Goal: Task Accomplishment & Management: Manage account settings

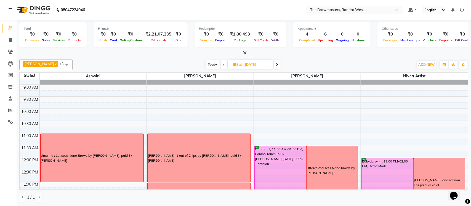
scroll to position [20, 0]
click at [280, 66] on span at bounding box center [277, 64] width 7 height 9
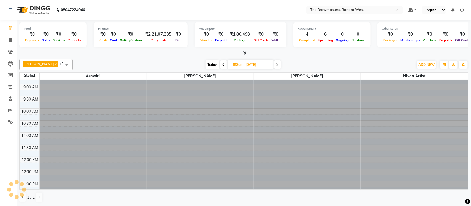
scroll to position [209, 0]
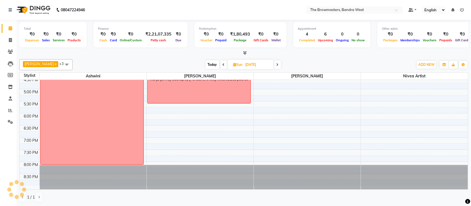
click at [280, 66] on span at bounding box center [277, 64] width 7 height 9
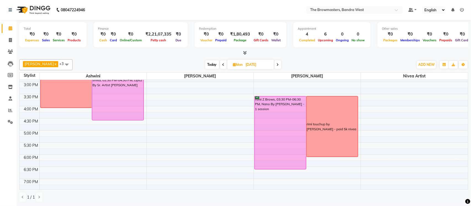
scroll to position [167, 0]
click at [278, 64] on icon at bounding box center [278, 64] width 2 height 3
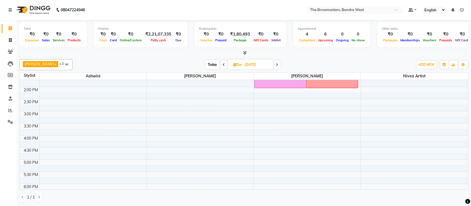
scroll to position [0, 0]
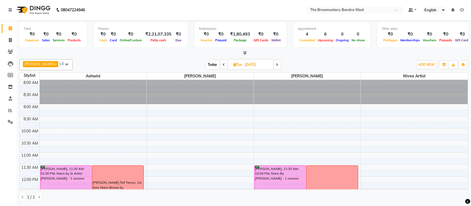
click at [217, 64] on span "Today" at bounding box center [213, 64] width 14 height 9
type input "02-10-2025"
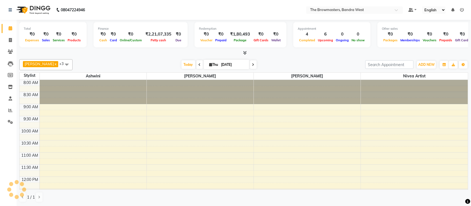
scroll to position [209, 0]
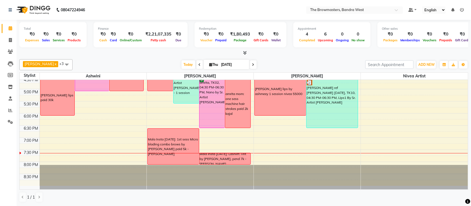
click at [243, 64] on input "02-10-2025" at bounding box center [234, 65] width 28 height 8
select select "10"
select select "2025"
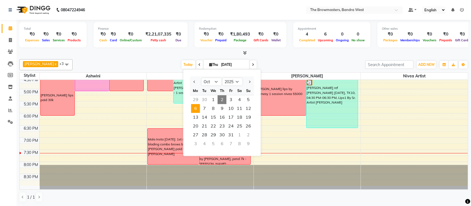
click at [199, 108] on span "6" at bounding box center [195, 108] width 9 height 9
type input "[DATE]"
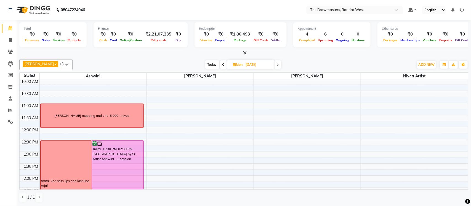
scroll to position [54, 0]
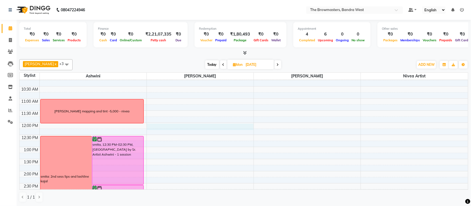
click at [206, 125] on div "8:00 AM 8:30 AM 9:00 AM 9:30 AM 10:00 AM 10:30 AM 11:00 AM 11:30 AM 12:00 PM 12…" at bounding box center [244, 183] width 448 height 315
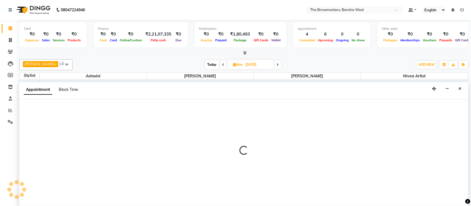
click at [75, 89] on span "Block Time" at bounding box center [68, 89] width 19 height 5
select select "64307"
select select "720"
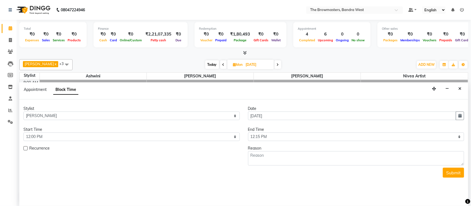
scroll to position [209, 0]
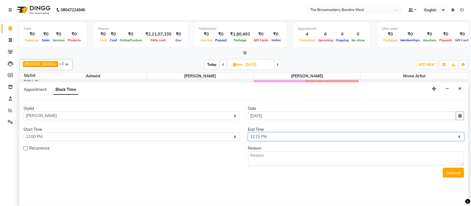
click at [267, 134] on select "Select 09:00 AM 09:15 AM 09:30 AM 09:45 AM 10:00 AM 10:15 AM 10:30 AM 10:45 AM …" at bounding box center [356, 137] width 216 height 9
select select "840"
click at [248, 133] on select "Select 09:00 AM 09:15 AM 09:30 AM 09:45 AM 10:00 AM 10:15 AM 10:30 AM 10:45 AM …" at bounding box center [356, 137] width 216 height 9
click at [271, 156] on textarea at bounding box center [356, 158] width 216 height 14
type textarea "m"
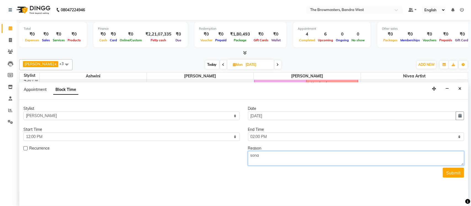
type textarea "[PERSON_NAME]"
type textarea "[PERSON_NAME] scalp by [PERSON_NAME] - nivea paid 10k"
click at [458, 174] on button "Submit" at bounding box center [453, 173] width 21 height 10
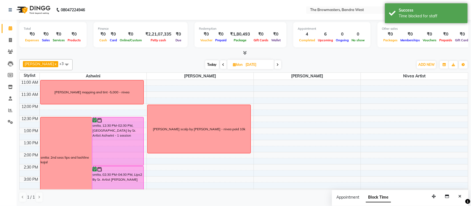
scroll to position [64, 0]
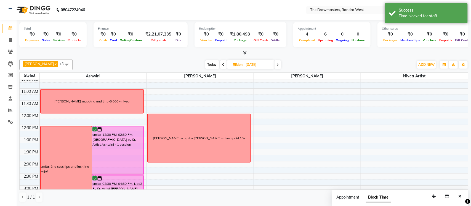
click at [220, 164] on div "8:00 AM 8:30 AM 9:00 AM 9:30 AM 10:00 AM 10:30 AM 11:00 AM 11:30 AM 12:00 PM 12…" at bounding box center [244, 173] width 448 height 315
select select "64307"
select select "tentative"
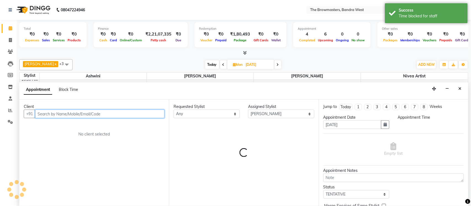
select select "840"
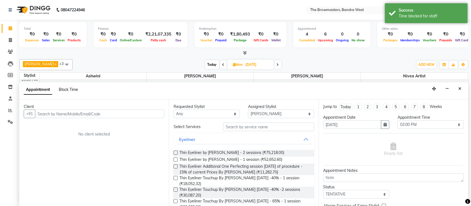
click at [65, 89] on span "Block Time" at bounding box center [68, 89] width 19 height 5
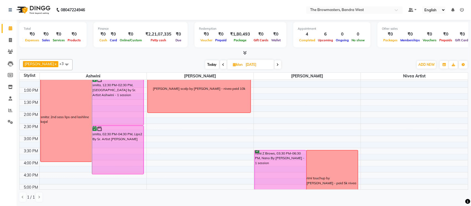
scroll to position [113, 0]
click at [224, 116] on div "8:00 AM 8:30 AM 9:00 AM 9:30 AM 10:00 AM 10:30 AM 11:00 AM 11:30 AM 12:00 PM 12…" at bounding box center [244, 124] width 448 height 315
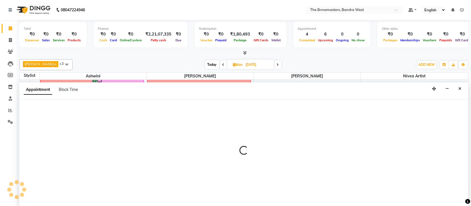
select select "64307"
select select "tentative"
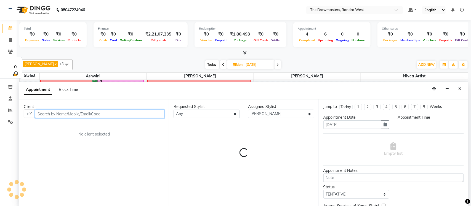
select select "840"
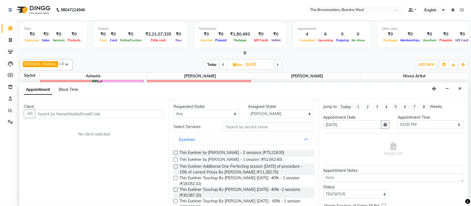
click at [73, 91] on span "Block Time" at bounding box center [68, 89] width 19 height 5
select select "64307"
select select "840"
select select "855"
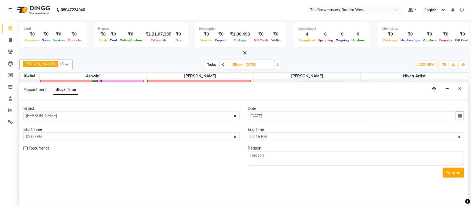
scroll to position [209, 0]
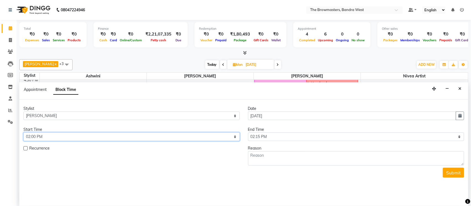
click at [63, 138] on select "Select 09:00 AM 09:15 AM 09:30 AM 09:45 AM 10:00 AM 10:15 AM 10:30 AM 10:45 AM …" at bounding box center [131, 137] width 216 height 9
click at [459, 89] on icon "Close" at bounding box center [459, 89] width 3 height 4
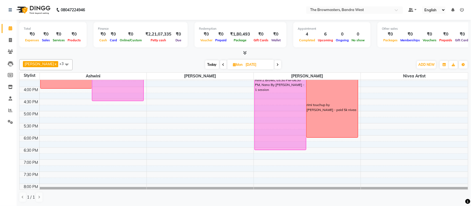
scroll to position [91, 0]
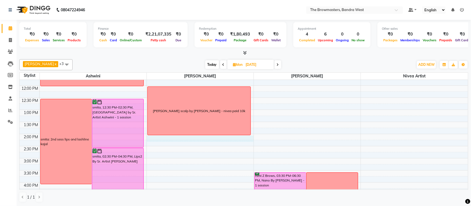
click at [201, 137] on div "8:00 AM 8:30 AM 9:00 AM 9:30 AM 10:00 AM 10:30 AM 11:00 AM 11:30 AM 12:00 PM 12…" at bounding box center [244, 146] width 448 height 315
select select "64307"
select select "tentative"
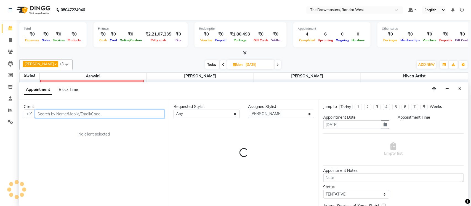
select select "840"
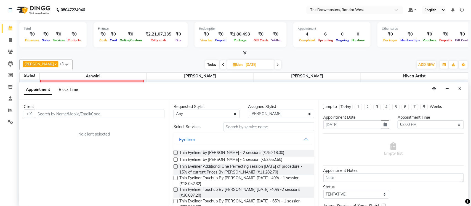
click at [66, 90] on span "Block Time" at bounding box center [68, 89] width 19 height 5
select select "64307"
select select "840"
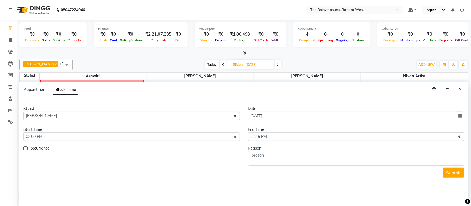
scroll to position [209, 0]
drag, startPoint x: 252, startPoint y: 139, endPoint x: 254, endPoint y: 135, distance: 4.2
click at [252, 138] on select "Select 09:00 AM 09:15 AM 09:30 AM 09:45 AM 10:00 AM 10:15 AM 10:30 AM 10:45 AM …" at bounding box center [356, 137] width 216 height 9
select select "960"
click at [248, 133] on select "Select 09:00 AM 09:15 AM 09:30 AM 09:45 AM 10:00 AM 10:15 AM 10:30 AM 10:45 AM …" at bounding box center [356, 137] width 216 height 9
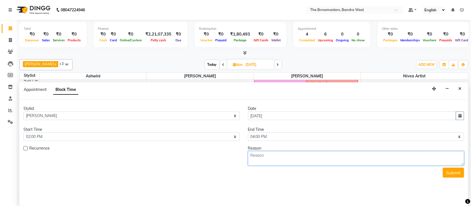
click at [268, 157] on textarea at bounding box center [356, 158] width 216 height 14
type textarea "[PERSON_NAME]"
type textarea "[PERSON_NAME] friend brows by [PERSON_NAME] - 10k nivea"
click at [450, 170] on button "Submit" at bounding box center [453, 173] width 21 height 10
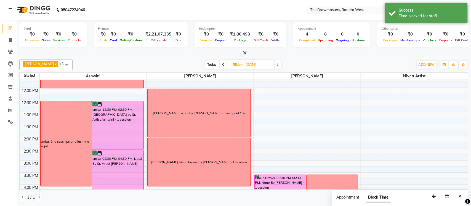
scroll to position [90, 0]
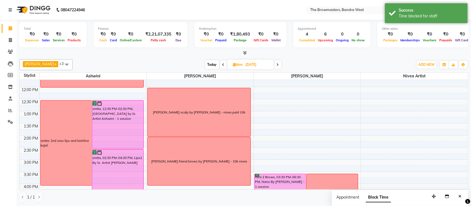
click at [214, 126] on div "[PERSON_NAME] scalp by [PERSON_NAME] - nivea paid 10k" at bounding box center [199, 112] width 103 height 48
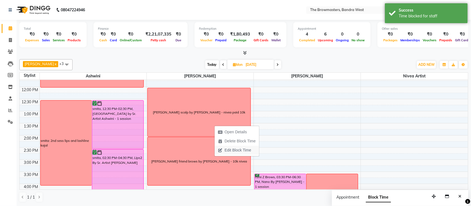
click at [247, 148] on span "Edit Block Time" at bounding box center [238, 151] width 26 height 6
select select "64307"
select select "720"
select select "840"
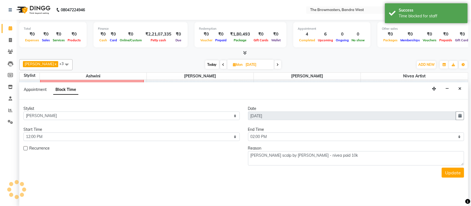
scroll to position [209, 0]
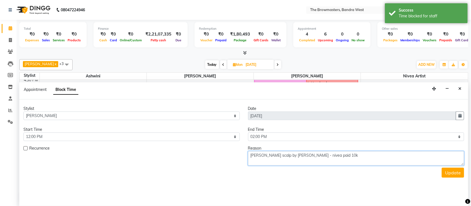
click at [300, 156] on textarea "[PERSON_NAME] scalp by [PERSON_NAME] - nivea paid 10k" at bounding box center [356, 158] width 216 height 14
click at [299, 158] on textarea "[PERSON_NAME] scalp by [PERSON_NAME] - nivea paid 10k" at bounding box center [356, 158] width 216 height 14
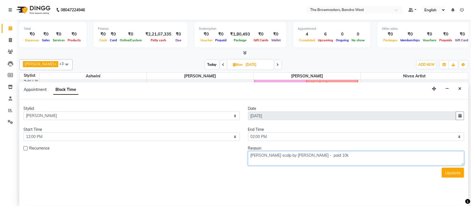
click at [339, 154] on textarea "[PERSON_NAME] scalp by [PERSON_NAME] - paid 10k" at bounding box center [356, 158] width 216 height 14
paste textarea "nivea"
type textarea "[PERSON_NAME] scalp by [PERSON_NAME] - paid 10k nivea"
click at [462, 177] on button "Update" at bounding box center [453, 173] width 22 height 10
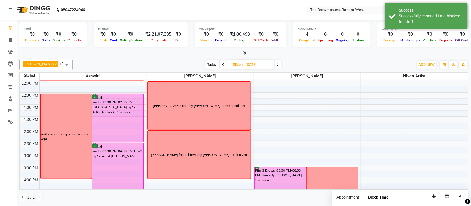
scroll to position [96, 0]
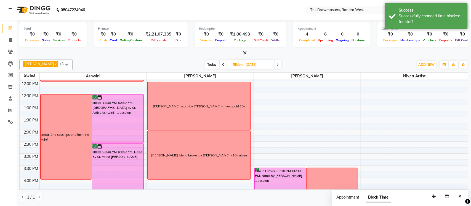
click at [223, 65] on icon at bounding box center [223, 64] width 2 height 3
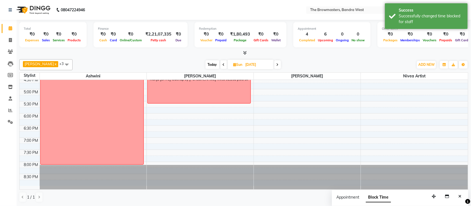
click at [279, 63] on icon at bounding box center [277, 64] width 2 height 3
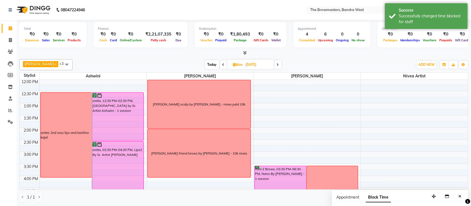
scroll to position [95, 0]
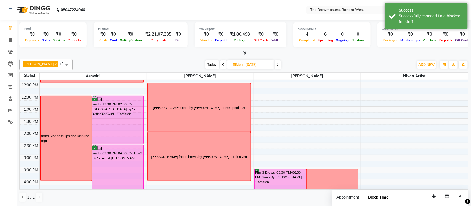
click at [225, 65] on icon at bounding box center [223, 64] width 2 height 3
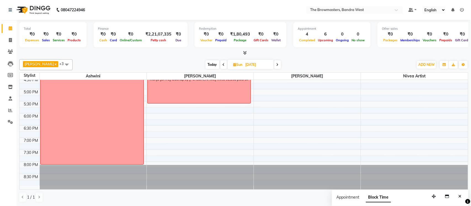
click at [278, 65] on icon at bounding box center [277, 64] width 2 height 3
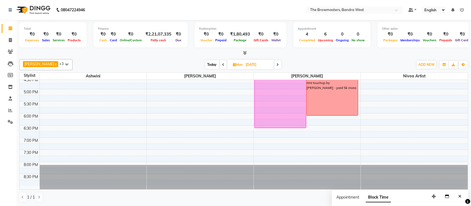
click at [281, 63] on span at bounding box center [277, 64] width 7 height 9
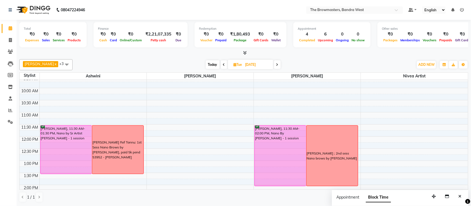
scroll to position [0, 0]
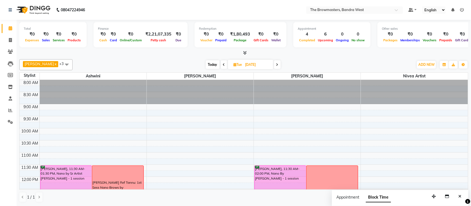
click at [281, 63] on span at bounding box center [277, 64] width 7 height 9
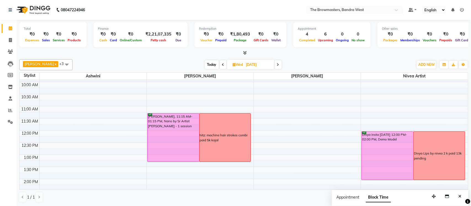
scroll to position [52, 0]
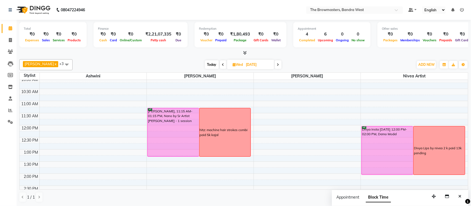
click at [279, 65] on icon at bounding box center [278, 64] width 2 height 3
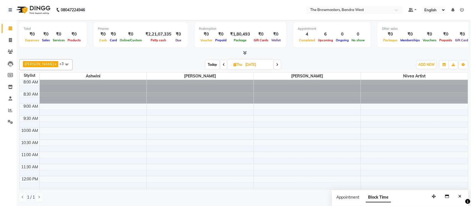
scroll to position [0, 0]
click at [281, 64] on span at bounding box center [277, 64] width 7 height 9
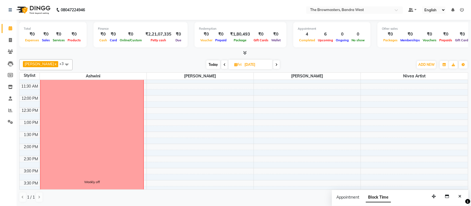
scroll to position [117, 0]
click at [226, 63] on icon at bounding box center [224, 64] width 2 height 3
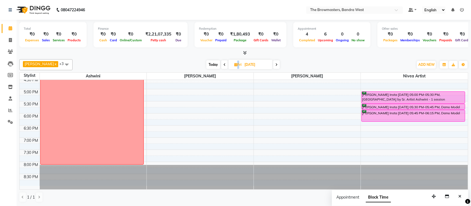
click at [226, 63] on span at bounding box center [224, 64] width 7 height 9
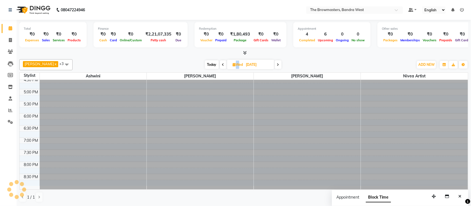
click at [226, 63] on span at bounding box center [223, 64] width 7 height 9
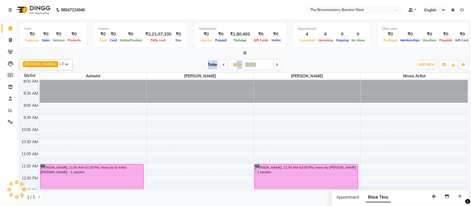
scroll to position [0, 0]
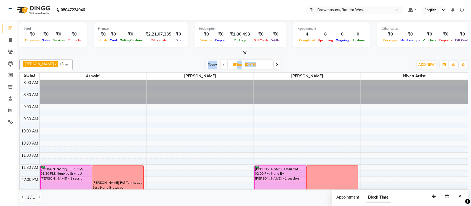
click at [223, 64] on icon at bounding box center [224, 64] width 2 height 3
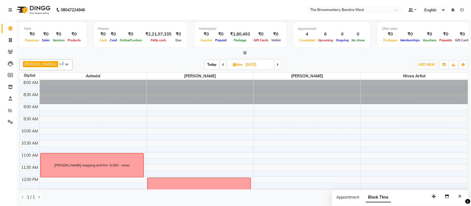
click at [224, 66] on icon at bounding box center [223, 64] width 2 height 3
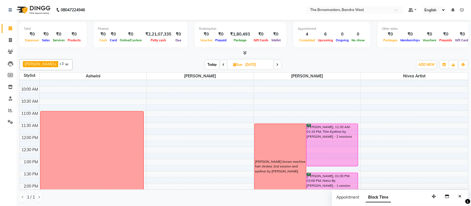
scroll to position [209, 0]
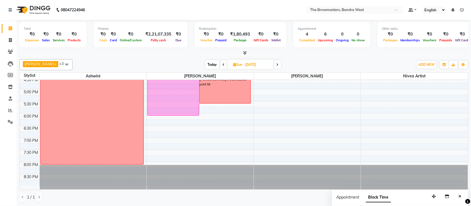
click at [224, 65] on icon at bounding box center [224, 64] width 2 height 3
type input "[DATE]"
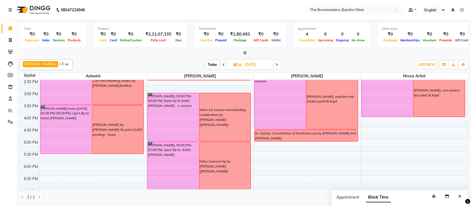
scroll to position [154, 0]
